Goal: Information Seeking & Learning: Learn about a topic

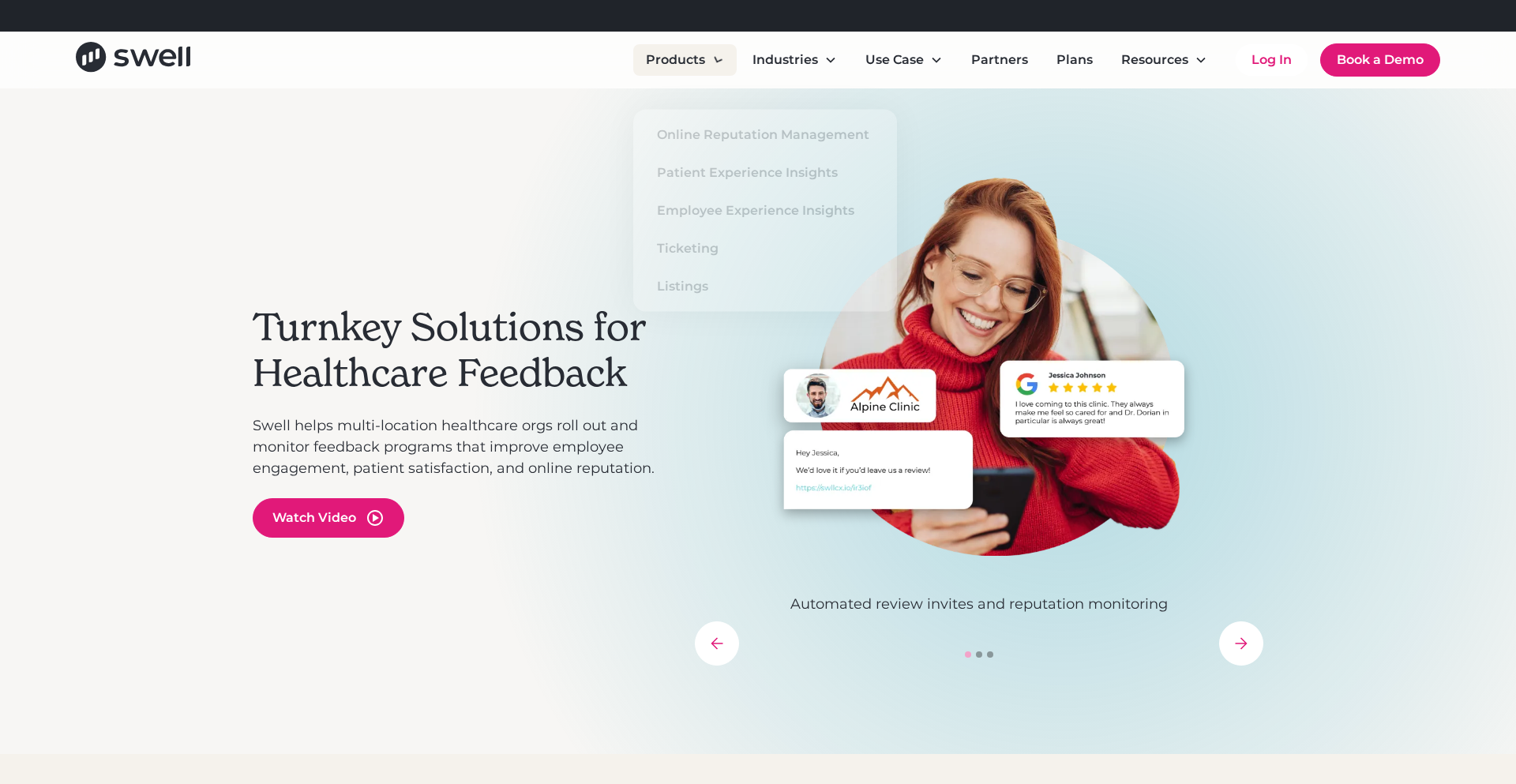
scroll to position [4, 0]
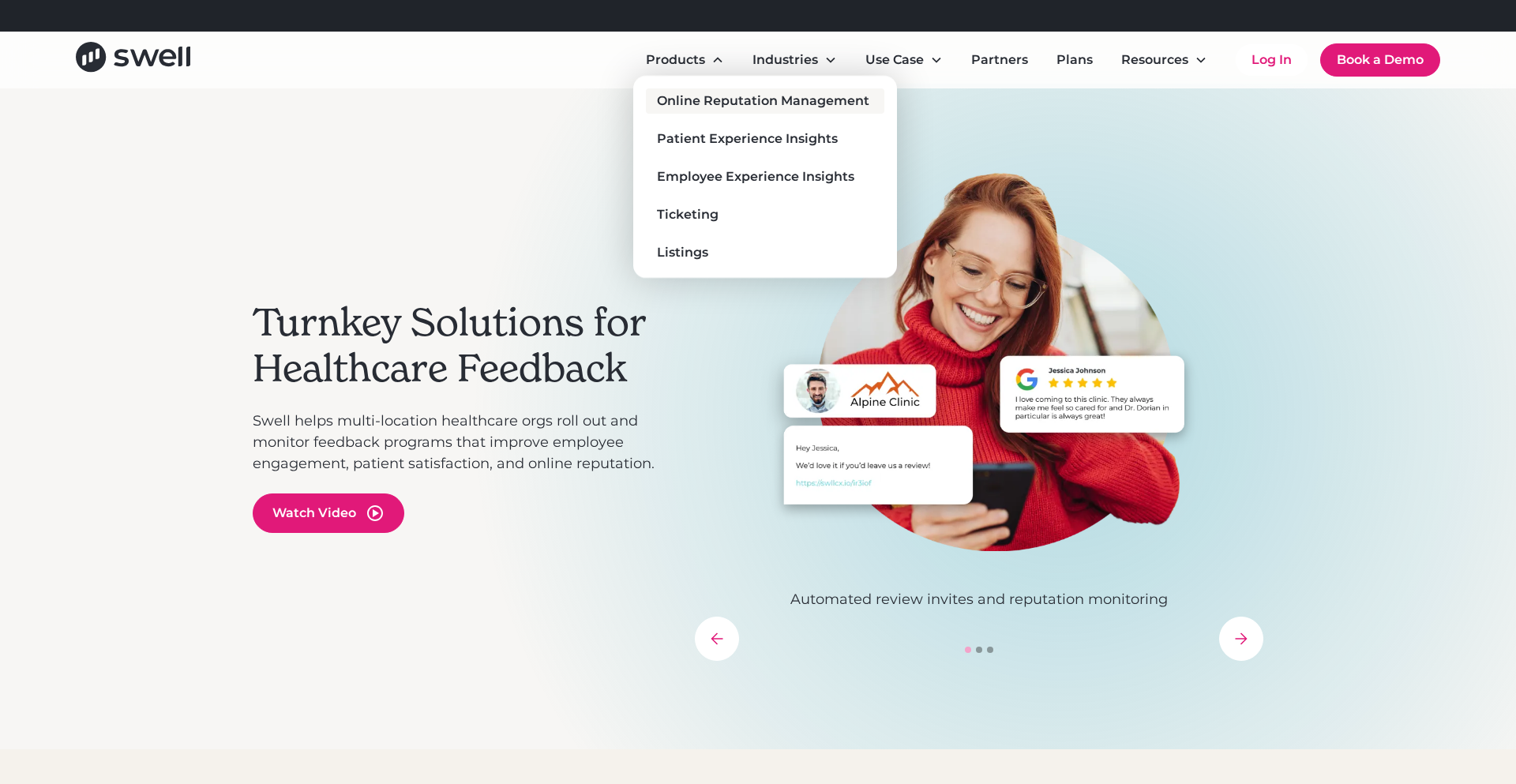
click at [678, 99] on div "Online Reputation Management" at bounding box center [764, 100] width 213 height 19
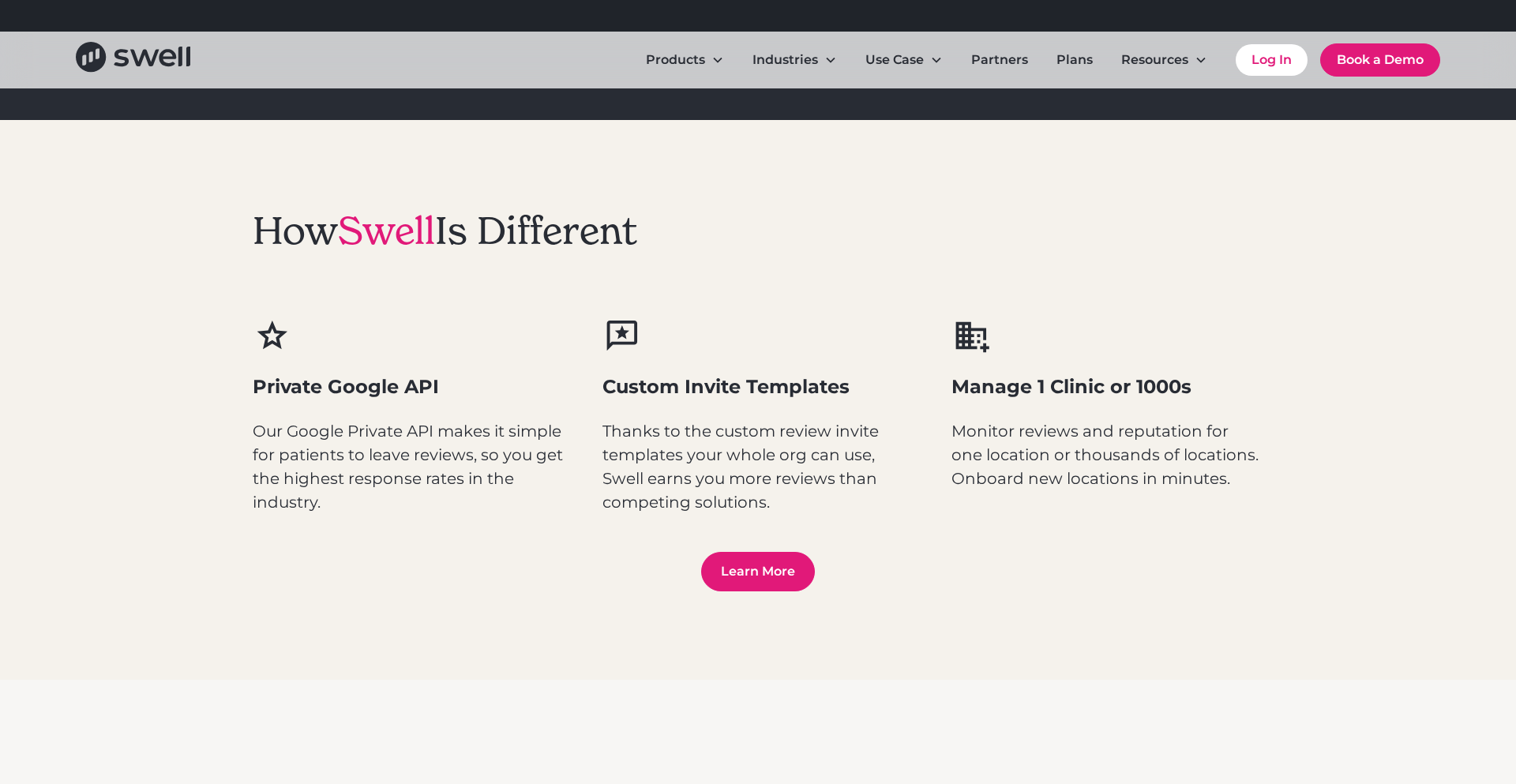
scroll to position [1952, 0]
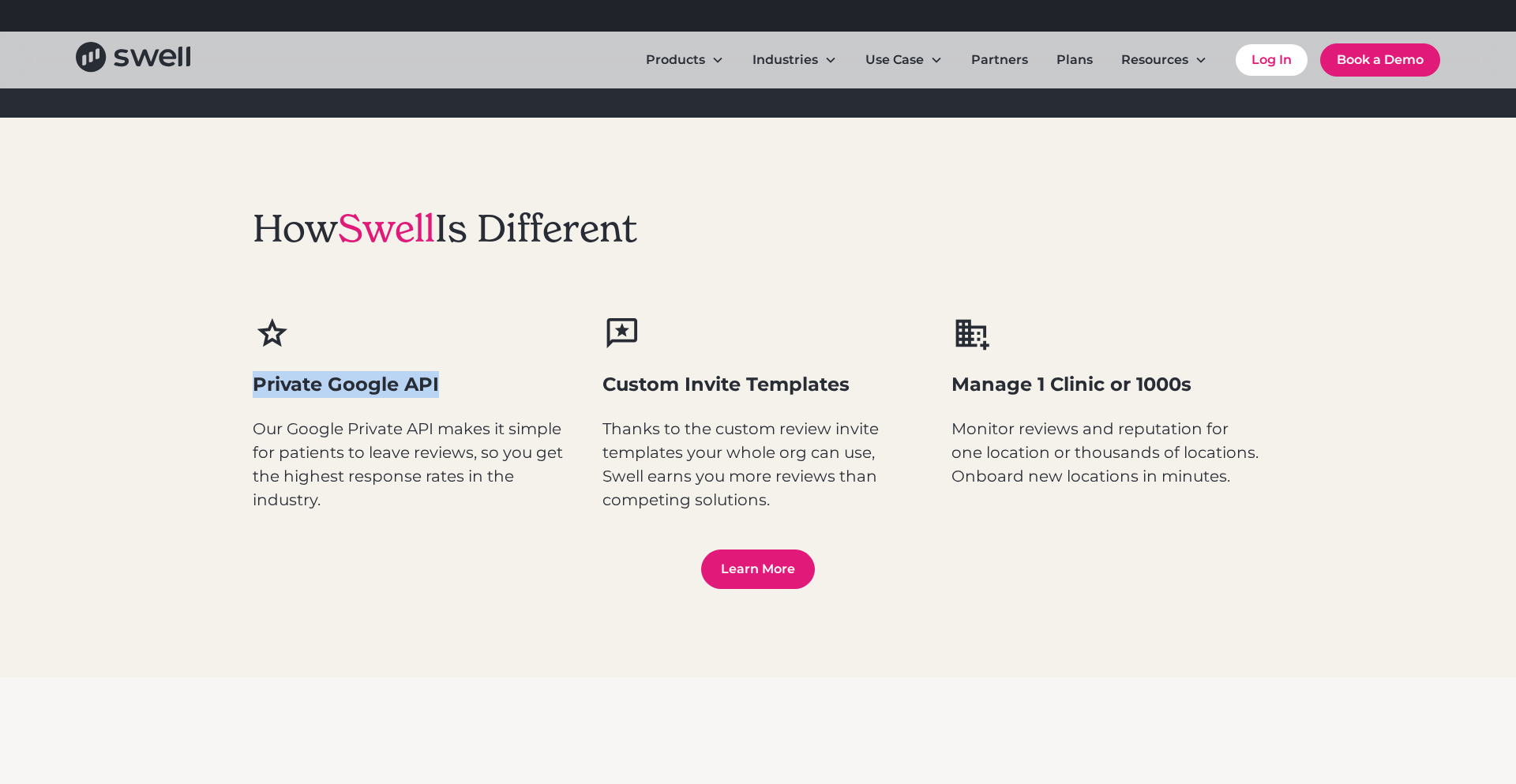
drag, startPoint x: 255, startPoint y: 382, endPoint x: 495, endPoint y: 388, distance: 240.1
click at [495, 388] on h3 "Private Google API" at bounding box center [409, 384] width 312 height 27
click at [496, 389] on h3 "Private Google API" at bounding box center [409, 384] width 312 height 27
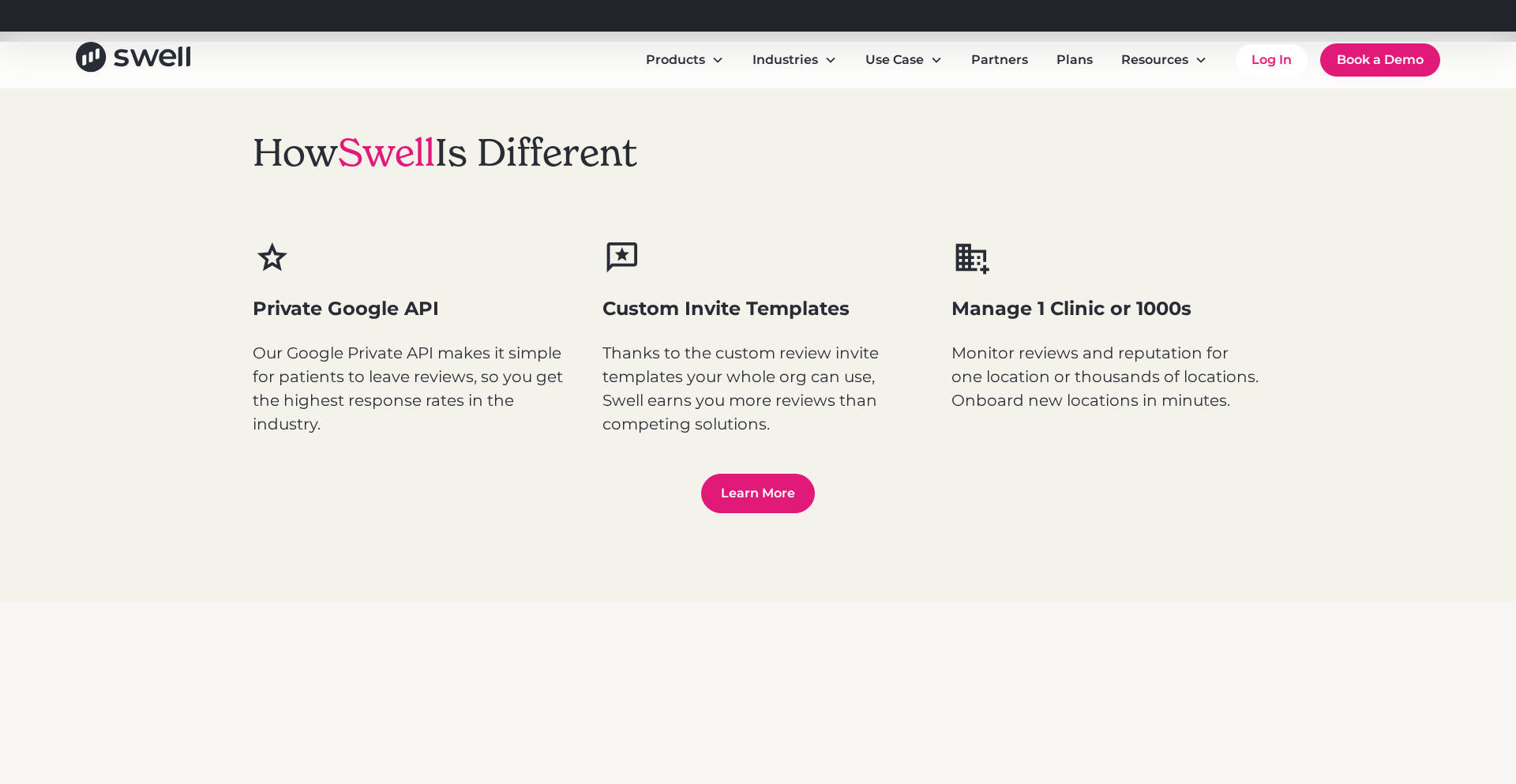
click at [884, 365] on div "How Swell Is Different Private Google API Our Google Private API makes it simpl…" at bounding box center [758, 322] width 1011 height 560
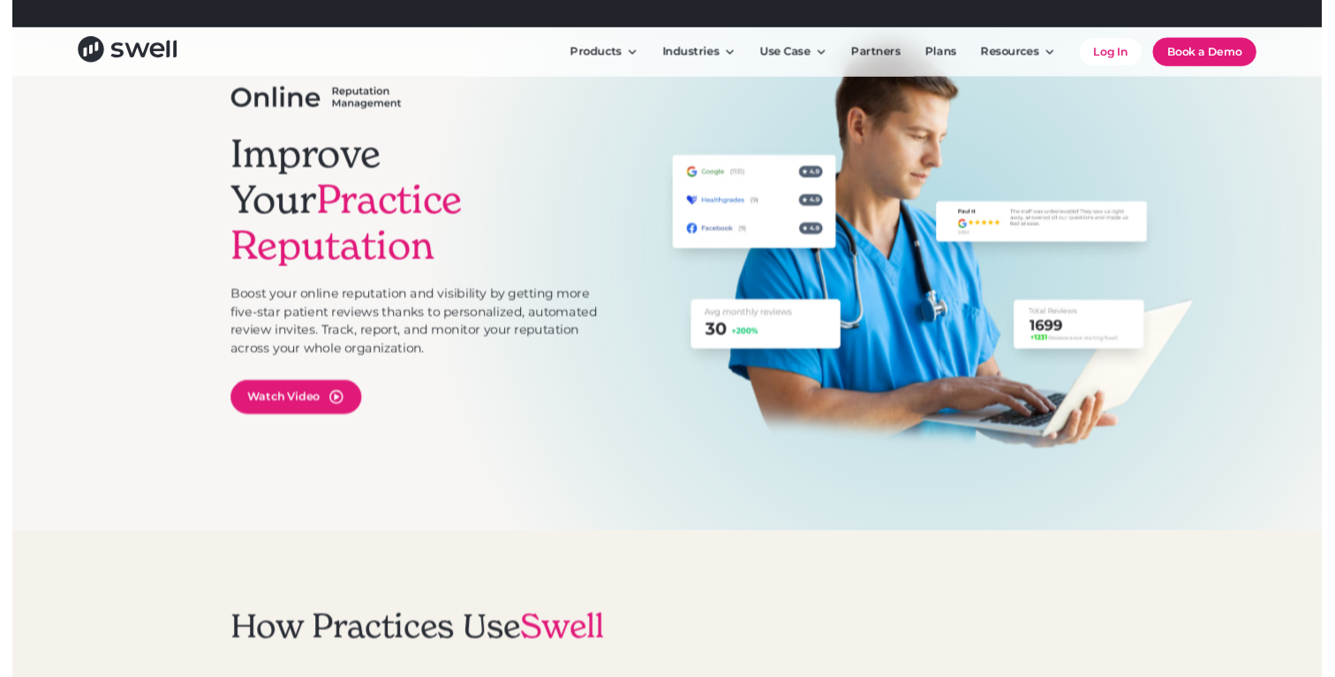
scroll to position [0, 0]
